Goal: Task Accomplishment & Management: Complete application form

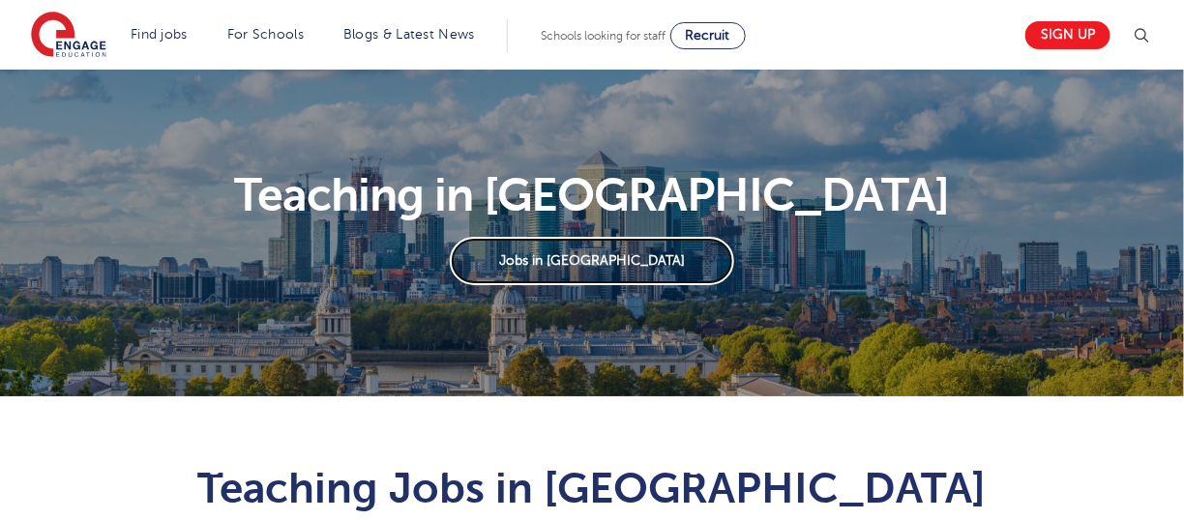
click at [606, 259] on link "Jobs in London" at bounding box center [591, 261] width 283 height 48
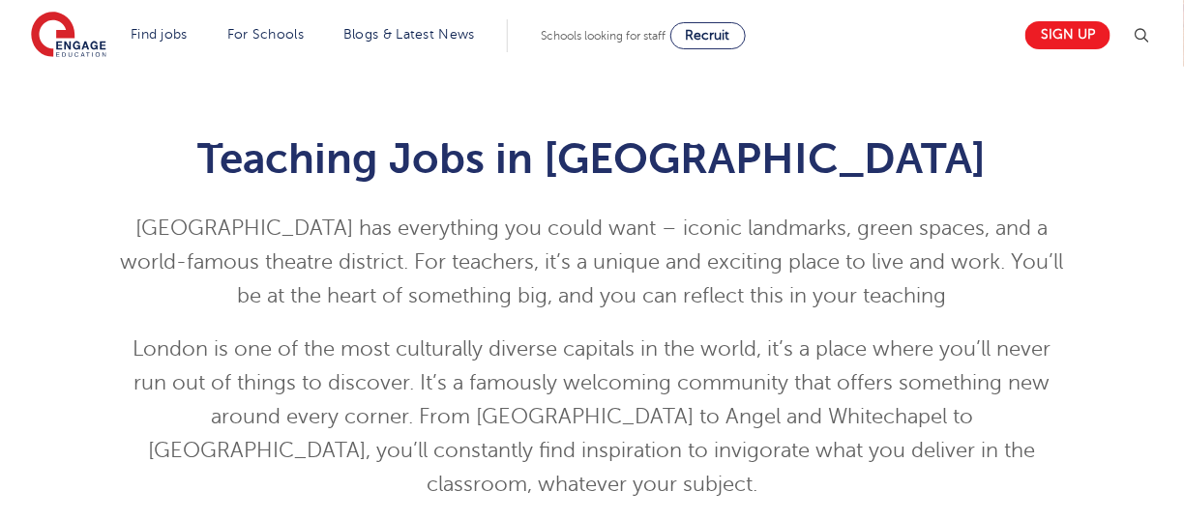
scroll to position [290, 0]
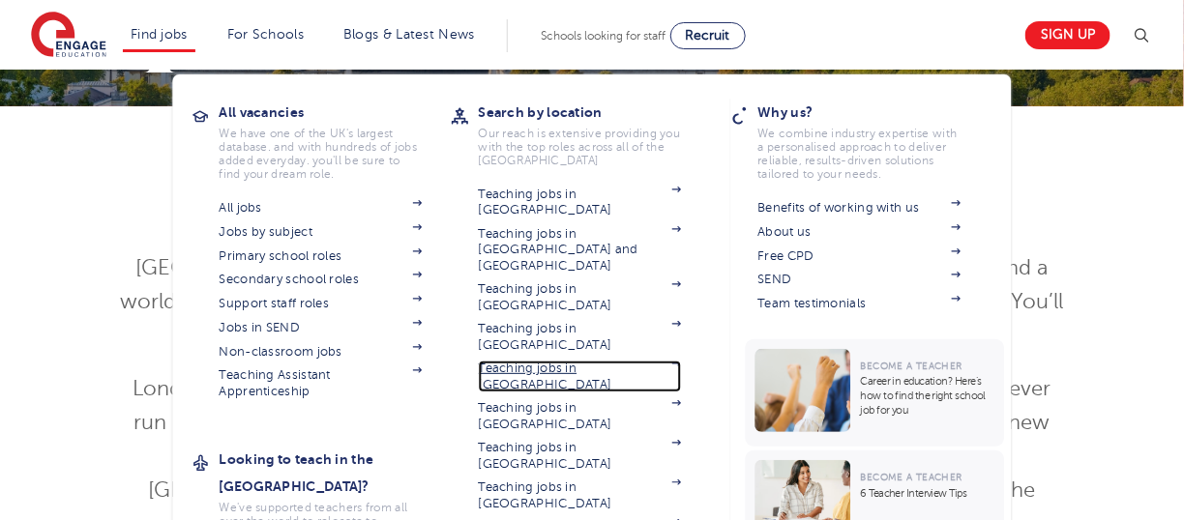
click at [547, 361] on link "Teaching jobs in [GEOGRAPHIC_DATA]" at bounding box center [580, 377] width 203 height 32
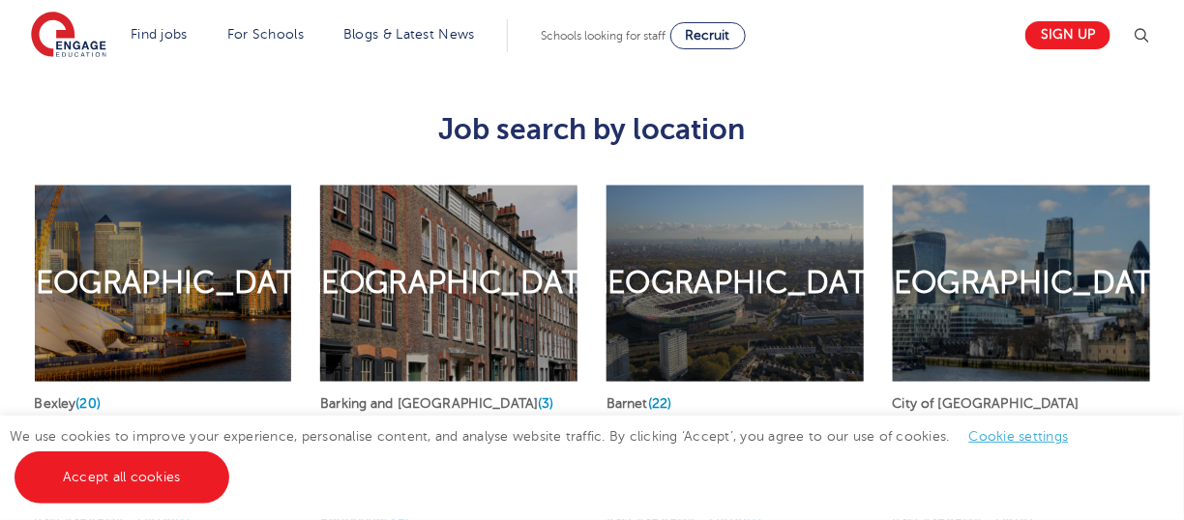
scroll to position [774, 0]
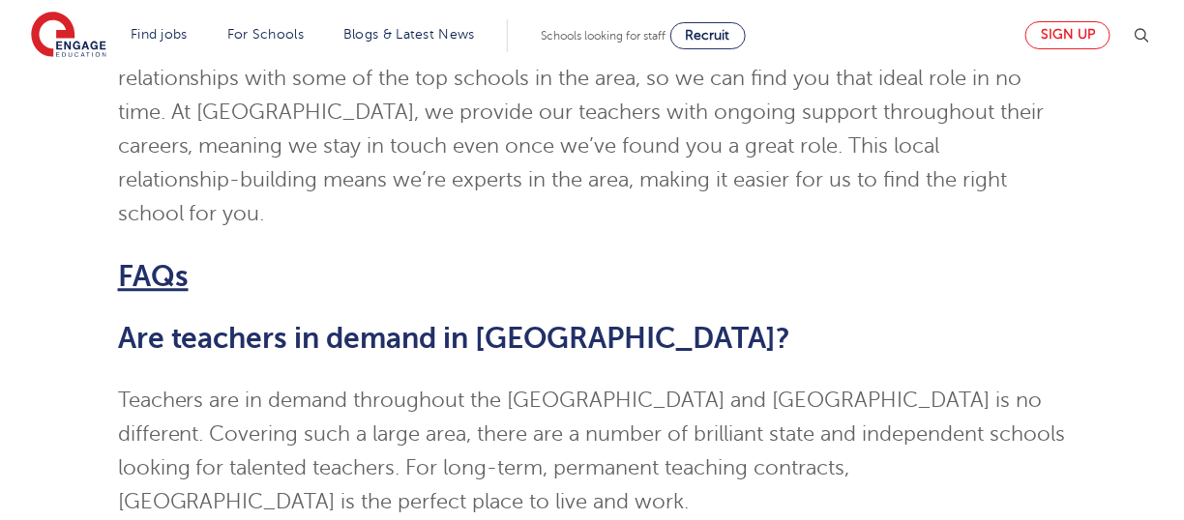
scroll to position [3482, 0]
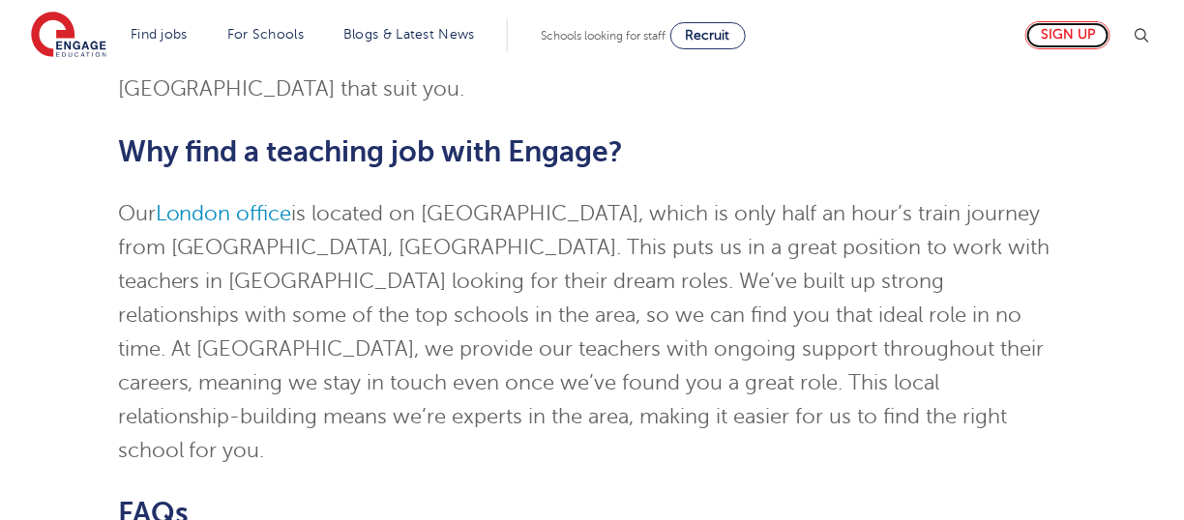
click at [1091, 21] on link "Sign up" at bounding box center [1067, 35] width 85 height 28
click at [1069, 43] on link "Sign up" at bounding box center [1067, 35] width 85 height 28
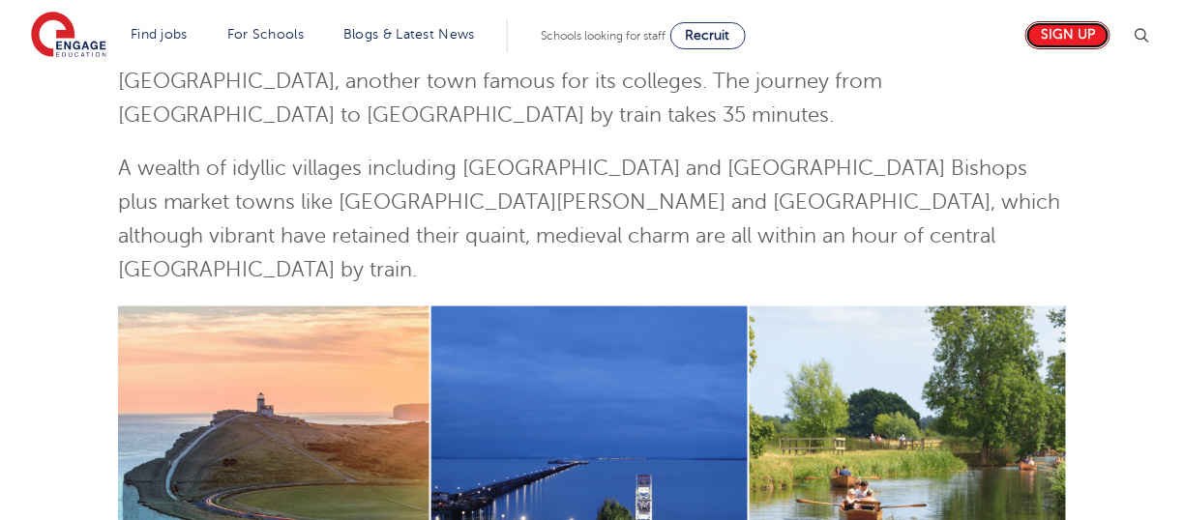
scroll to position [580, 0]
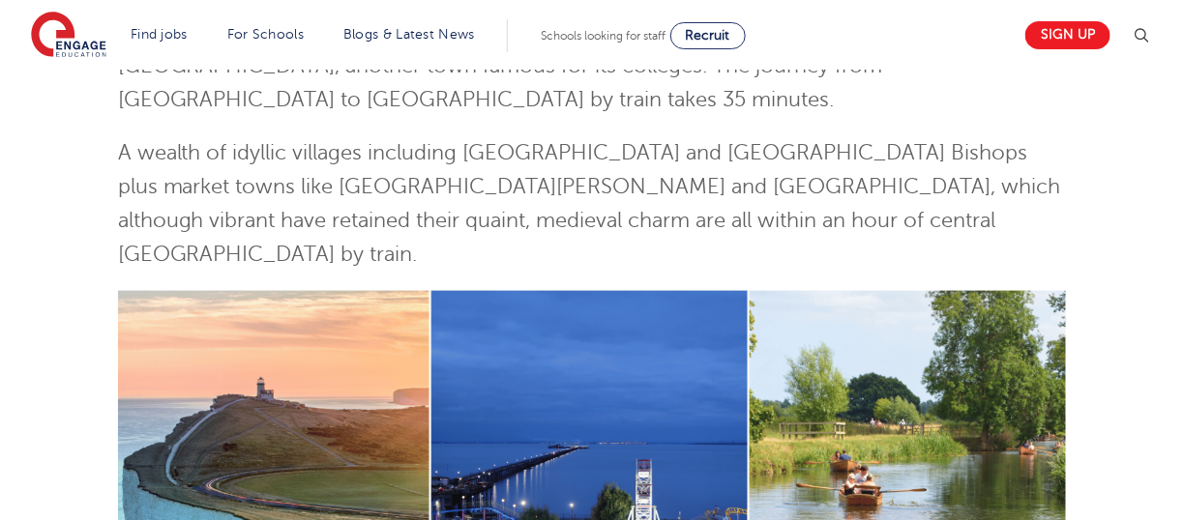
scroll to position [677, 0]
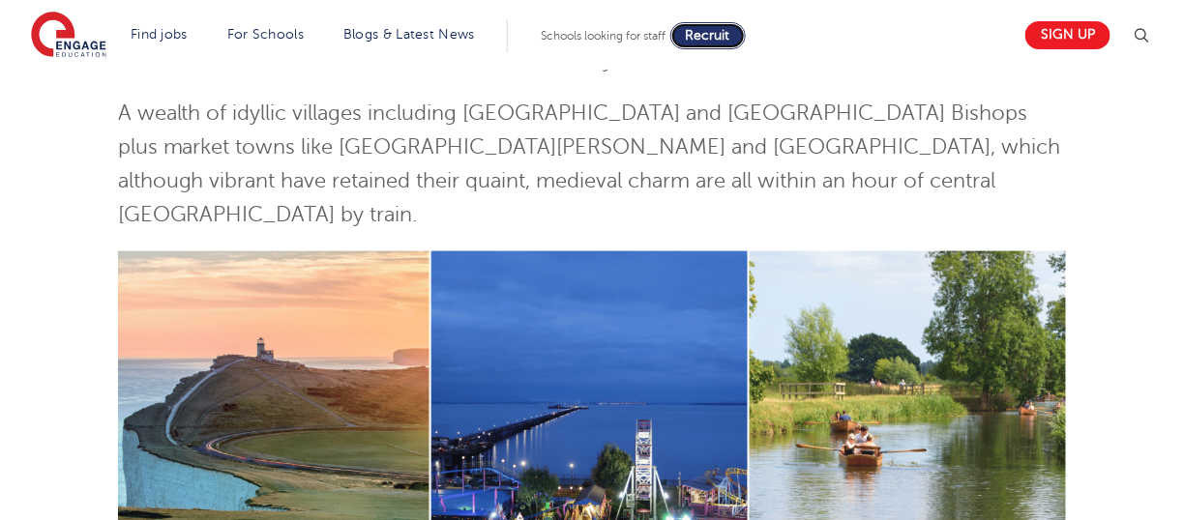
click at [712, 40] on span "Recruit" at bounding box center [708, 35] width 44 height 15
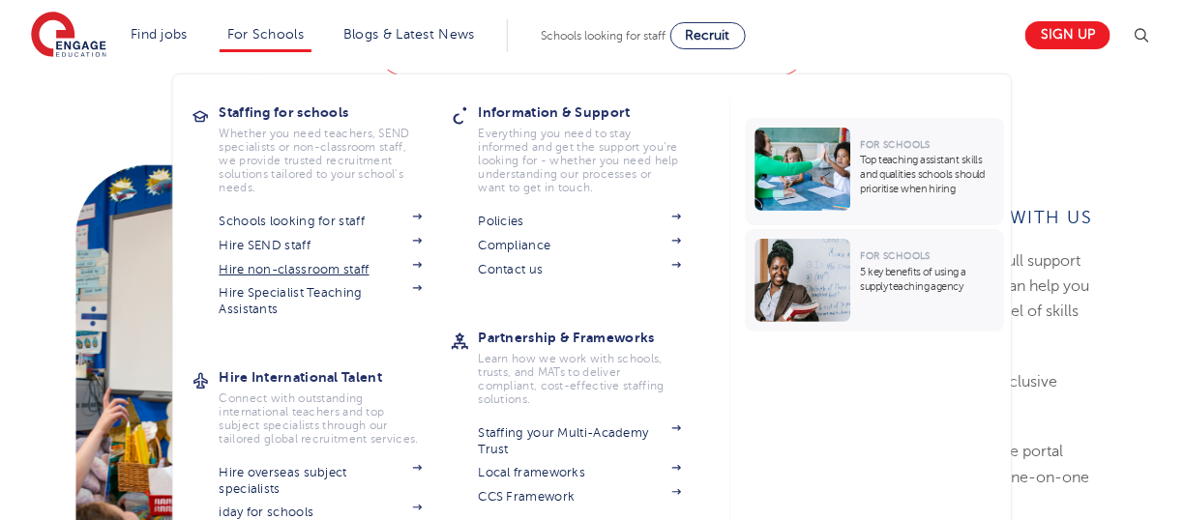
scroll to position [1451, 0]
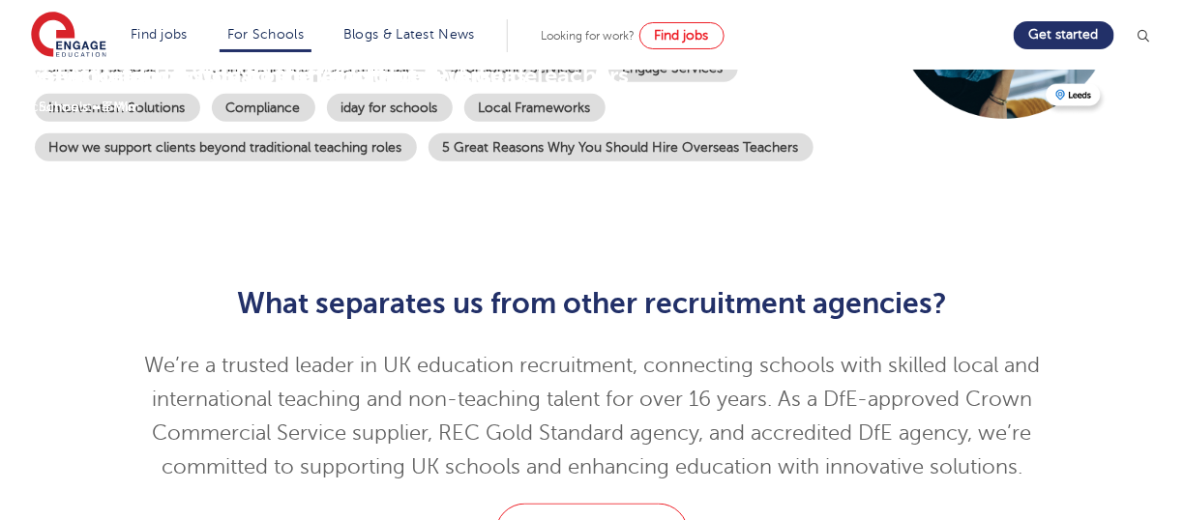
scroll to position [290, 0]
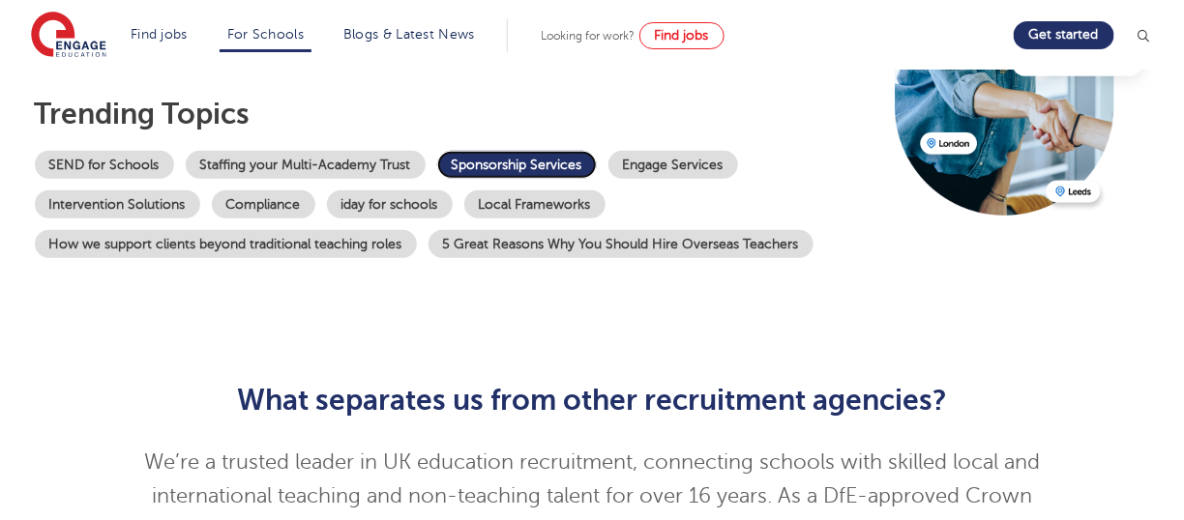
click at [545, 161] on link "Sponsorship Services" at bounding box center [517, 165] width 160 height 28
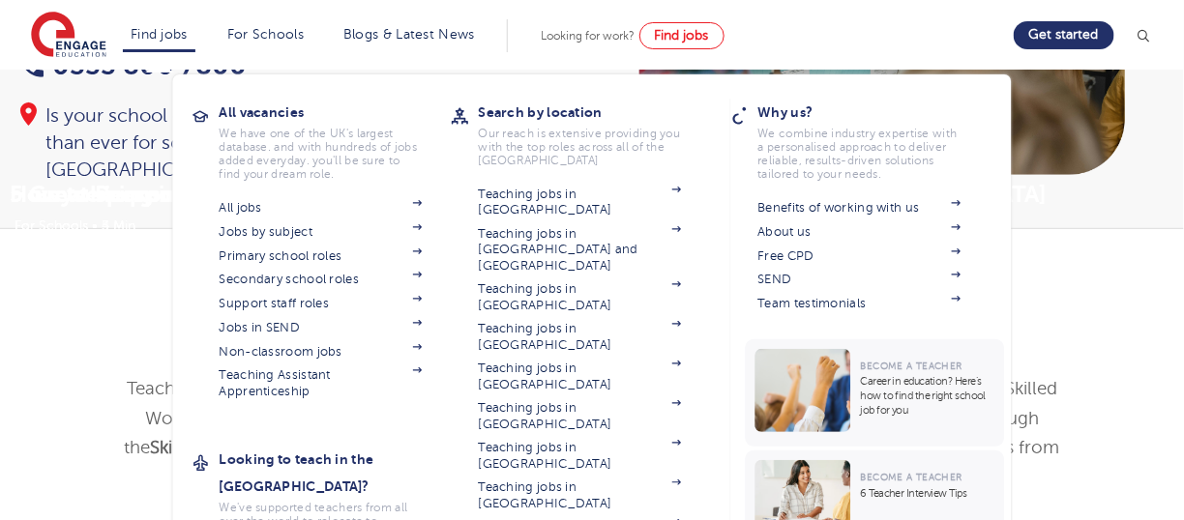
scroll to position [290, 0]
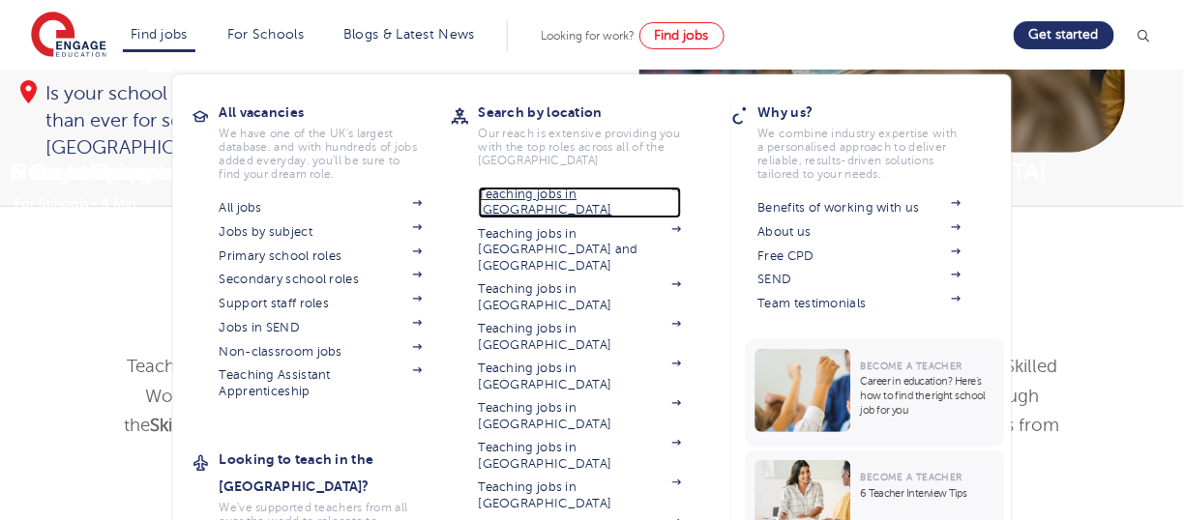
click at [552, 193] on link "Teaching jobs in [GEOGRAPHIC_DATA]" at bounding box center [580, 203] width 203 height 32
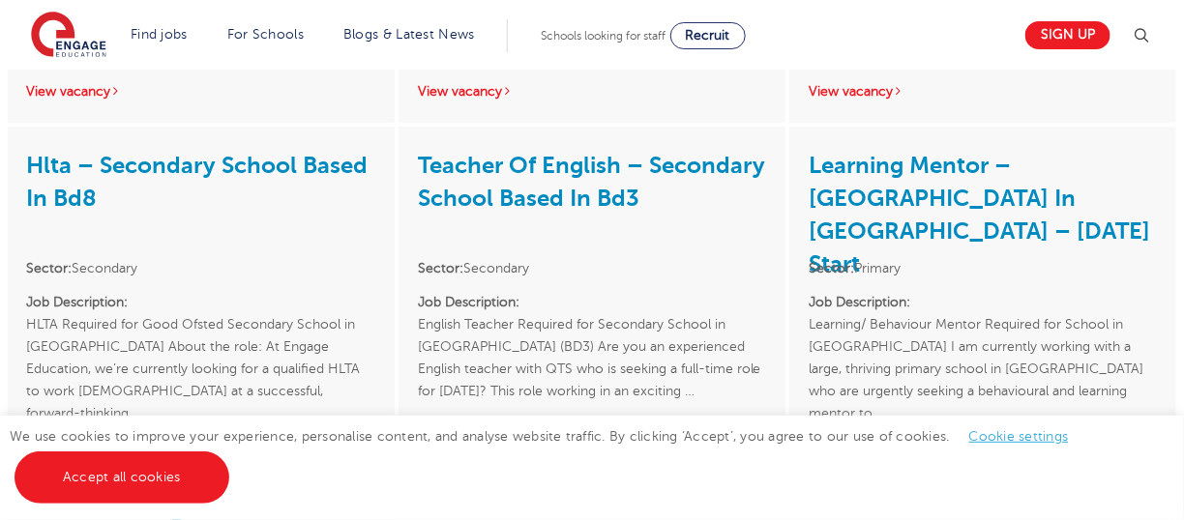
scroll to position [2612, 0]
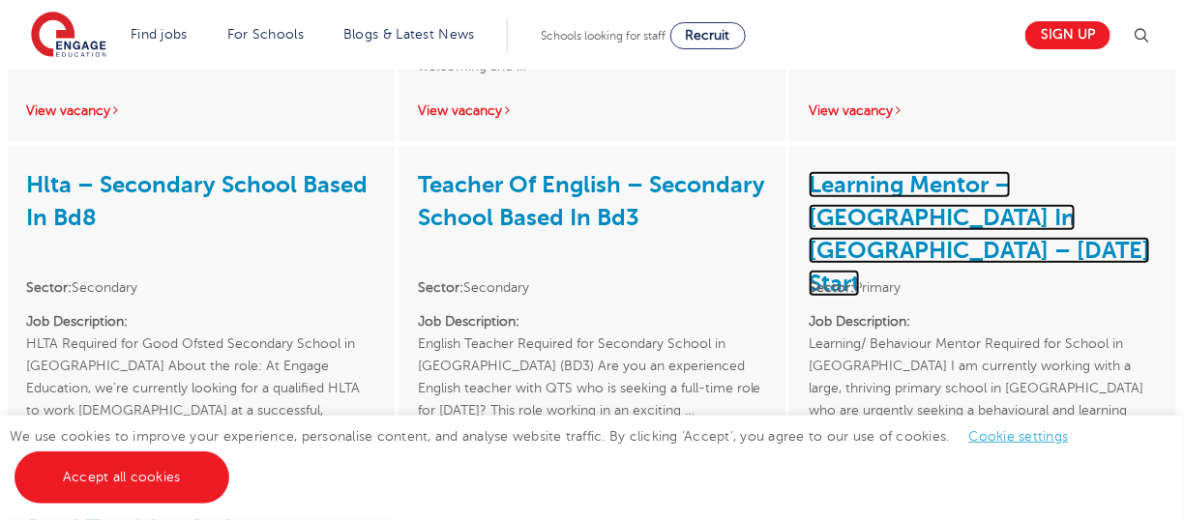
click at [870, 176] on link "Learning Mentor – Primary School In Bradford – September 2025 Start" at bounding box center [979, 234] width 341 height 126
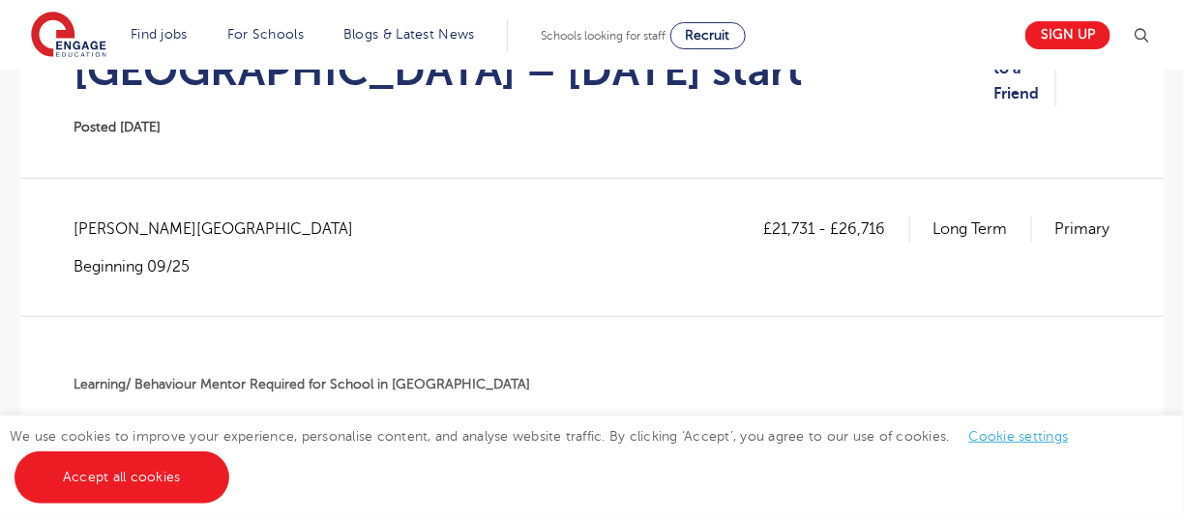
scroll to position [97, 0]
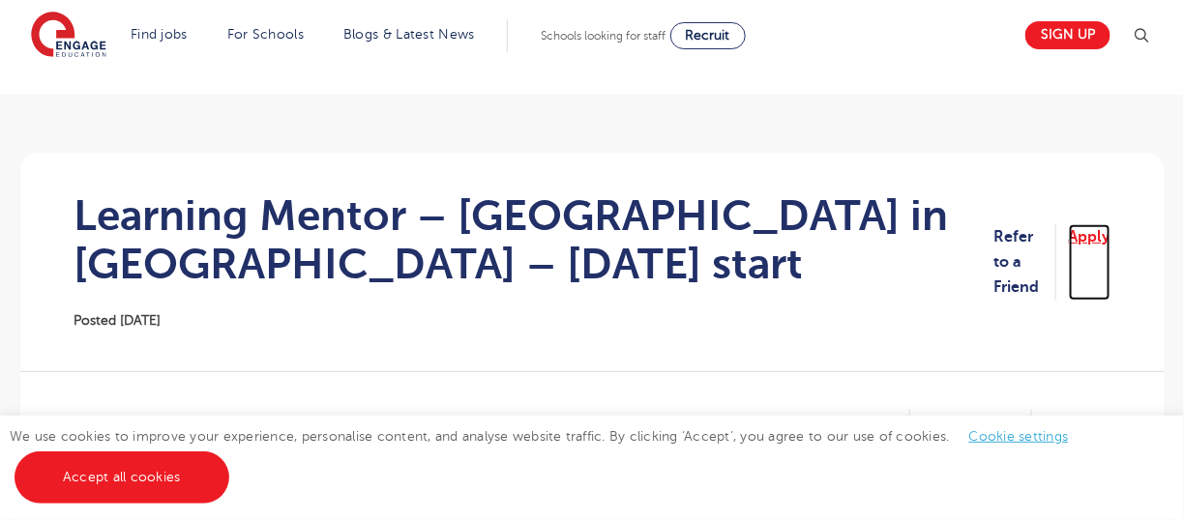
click at [1083, 226] on link "Apply" at bounding box center [1090, 262] width 42 height 76
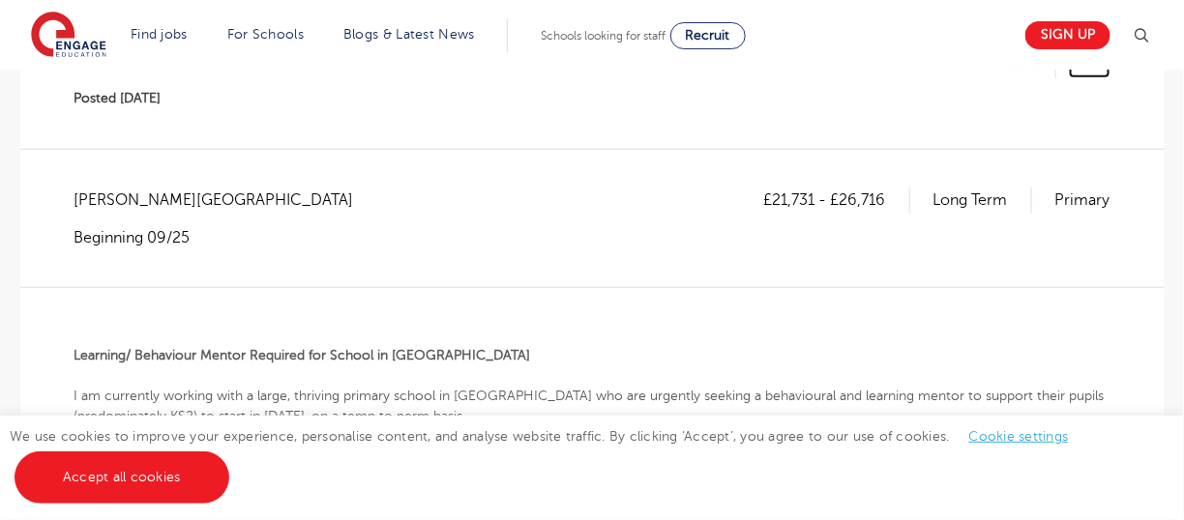
scroll to position [290, 0]
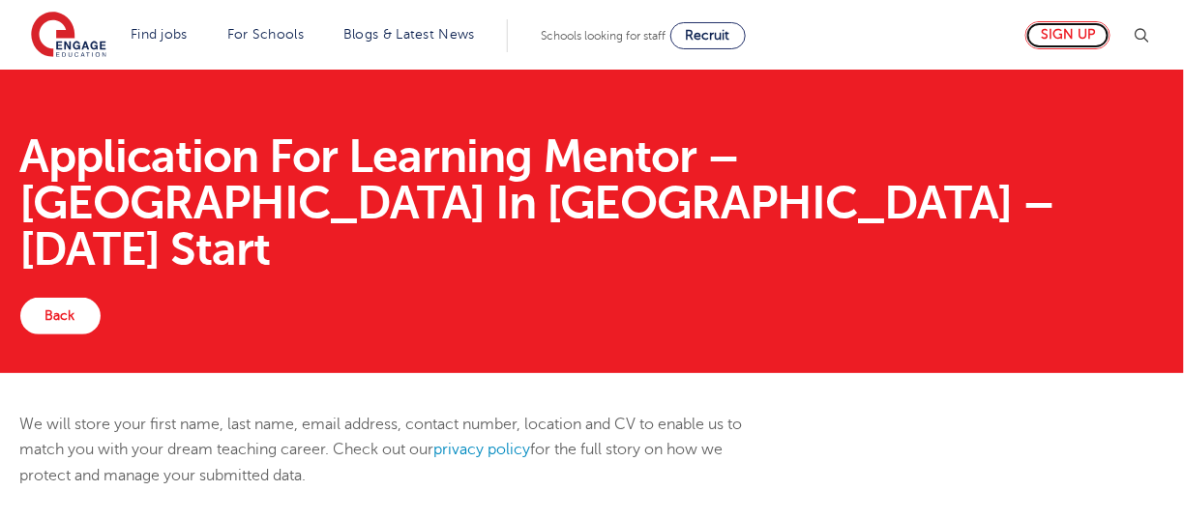
click at [1065, 30] on link "Sign up" at bounding box center [1067, 35] width 85 height 28
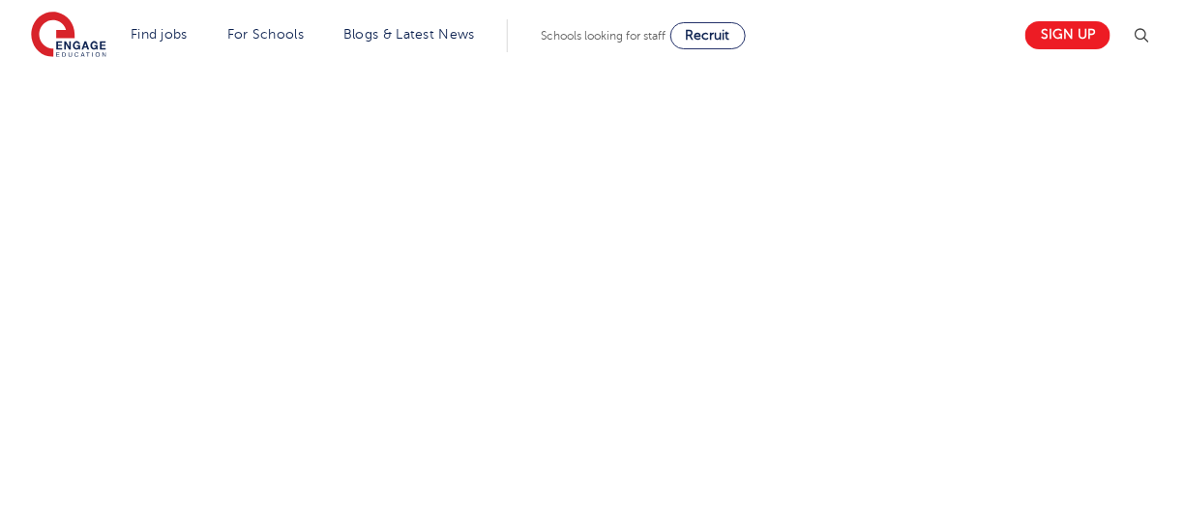
scroll to position [967, 0]
click at [879, 315] on div "Let us know more about you!" at bounding box center [592, 203] width 1173 height 1019
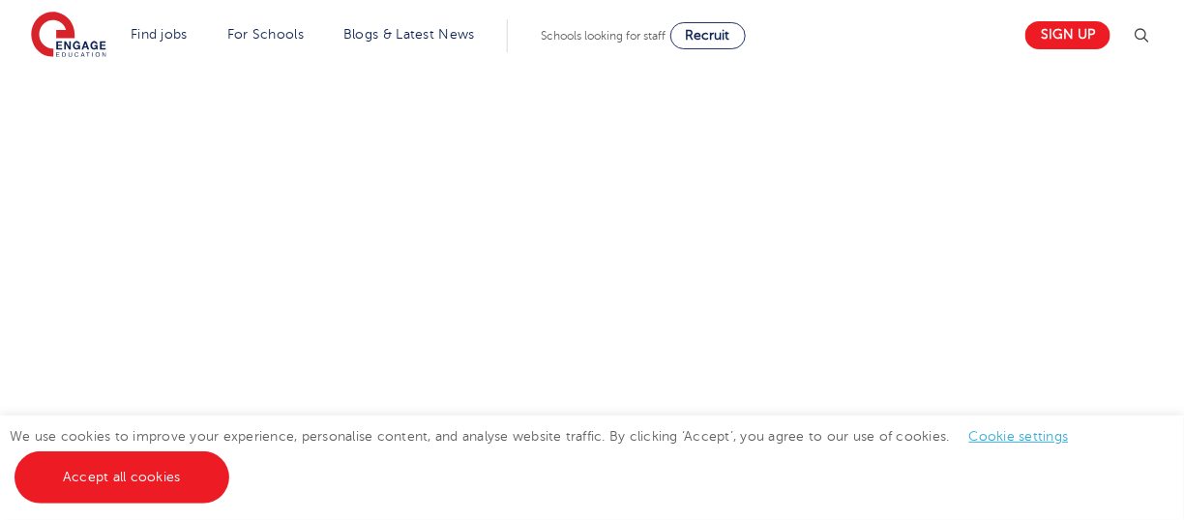
scroll to position [1257, 0]
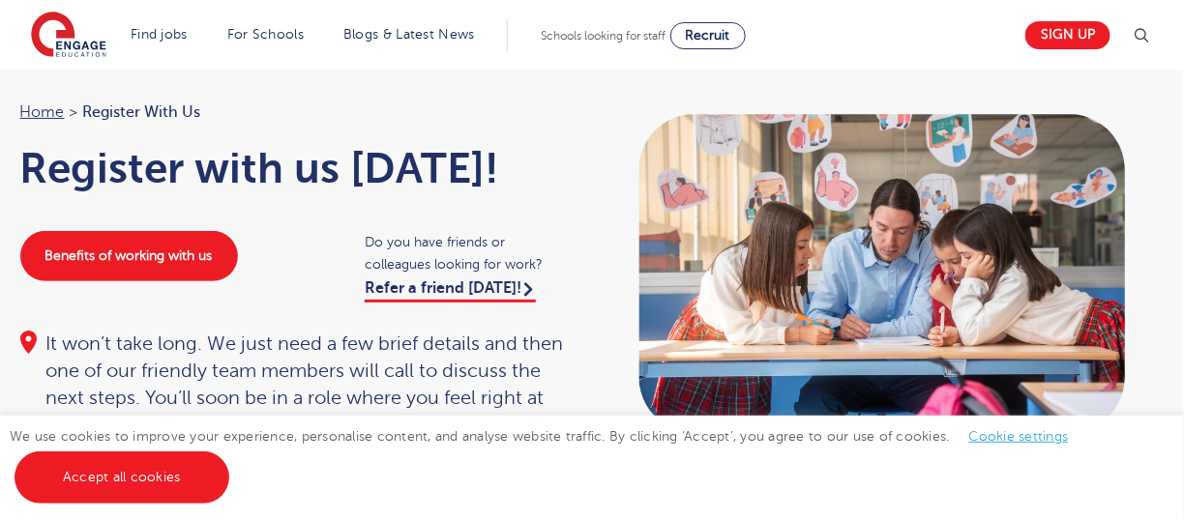
scroll to position [0, 0]
